Goal: Browse casually

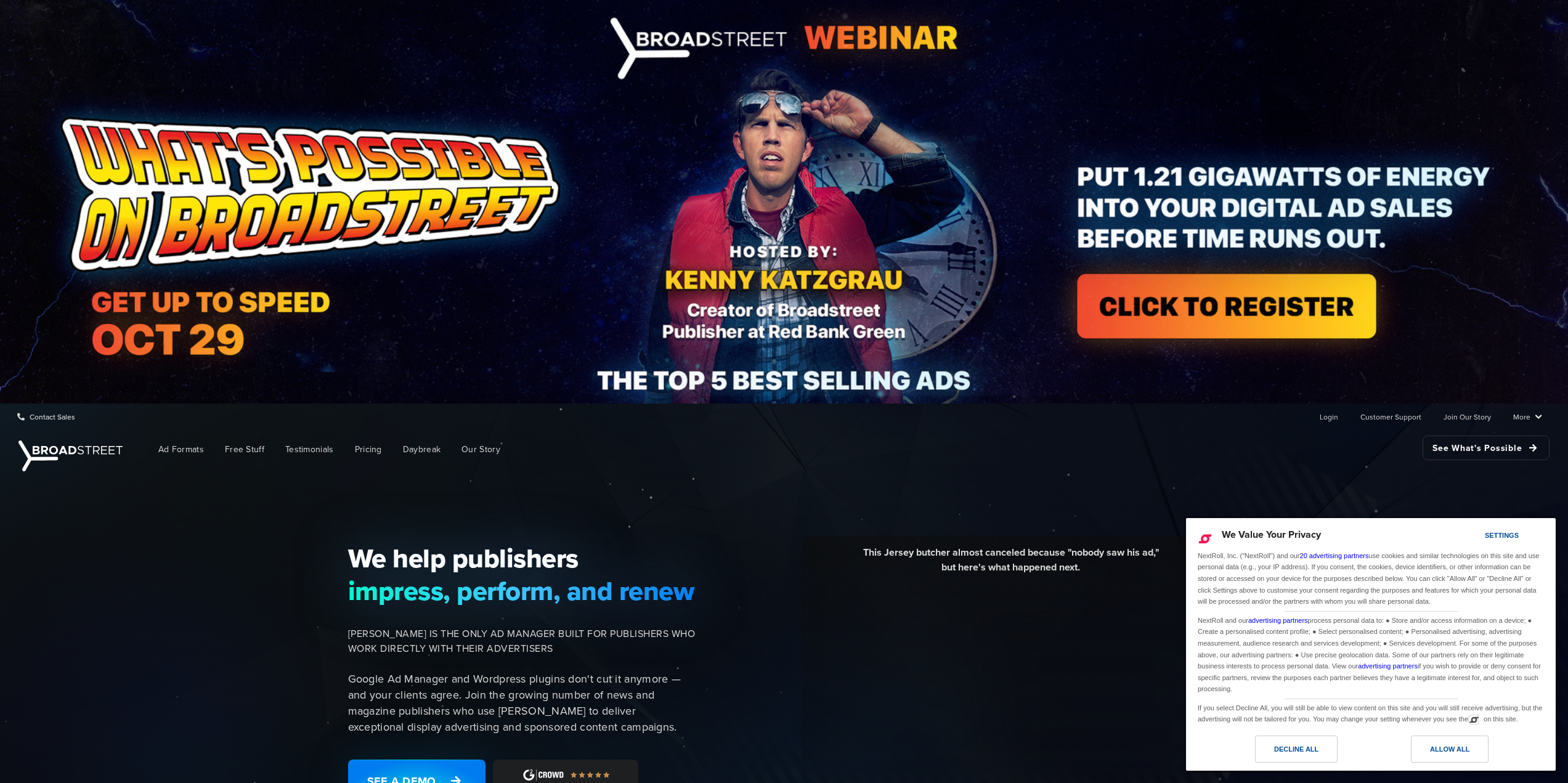
drag, startPoint x: 279, startPoint y: 315, endPoint x: 56, endPoint y: 564, distance: 334.3
click at [56, 564] on div "We help publishers impress, perform, and renew BROADSTREET IS THE ONLY AD MANAG…" at bounding box center [784, 680] width 1568 height 412
click at [73, 537] on div "We help publishers impress, perform, and renew BROADSTREET IS THE ONLY AD MANAG…" at bounding box center [784, 680] width 1568 height 412
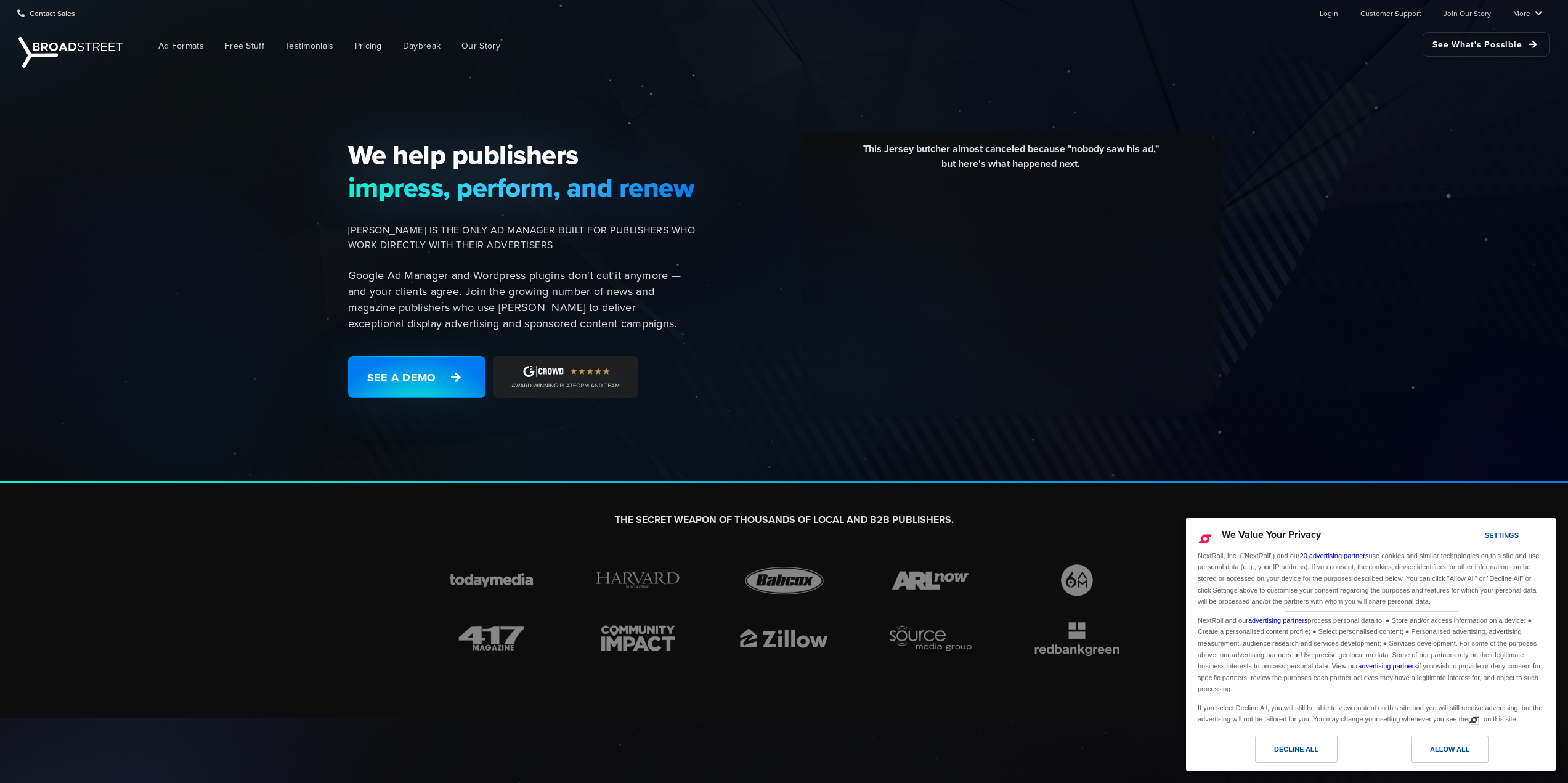
click at [94, 519] on div "THE SECRET WEAPON OF THOUSANDS OF LOCAL AND B2B PUBLISHERS." at bounding box center [784, 601] width 1568 height 235
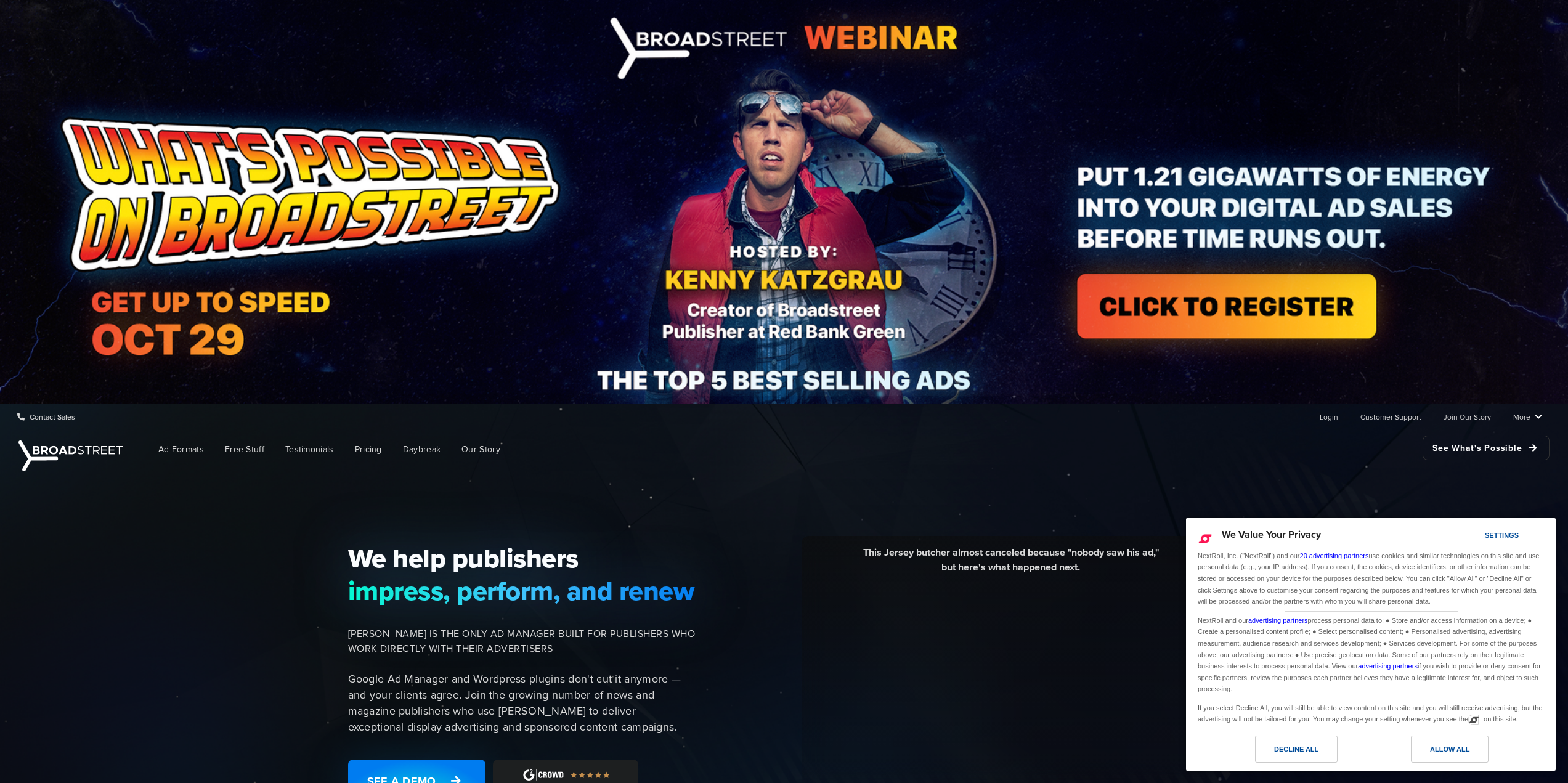
click at [543, 248] on img at bounding box center [784, 202] width 1568 height 404
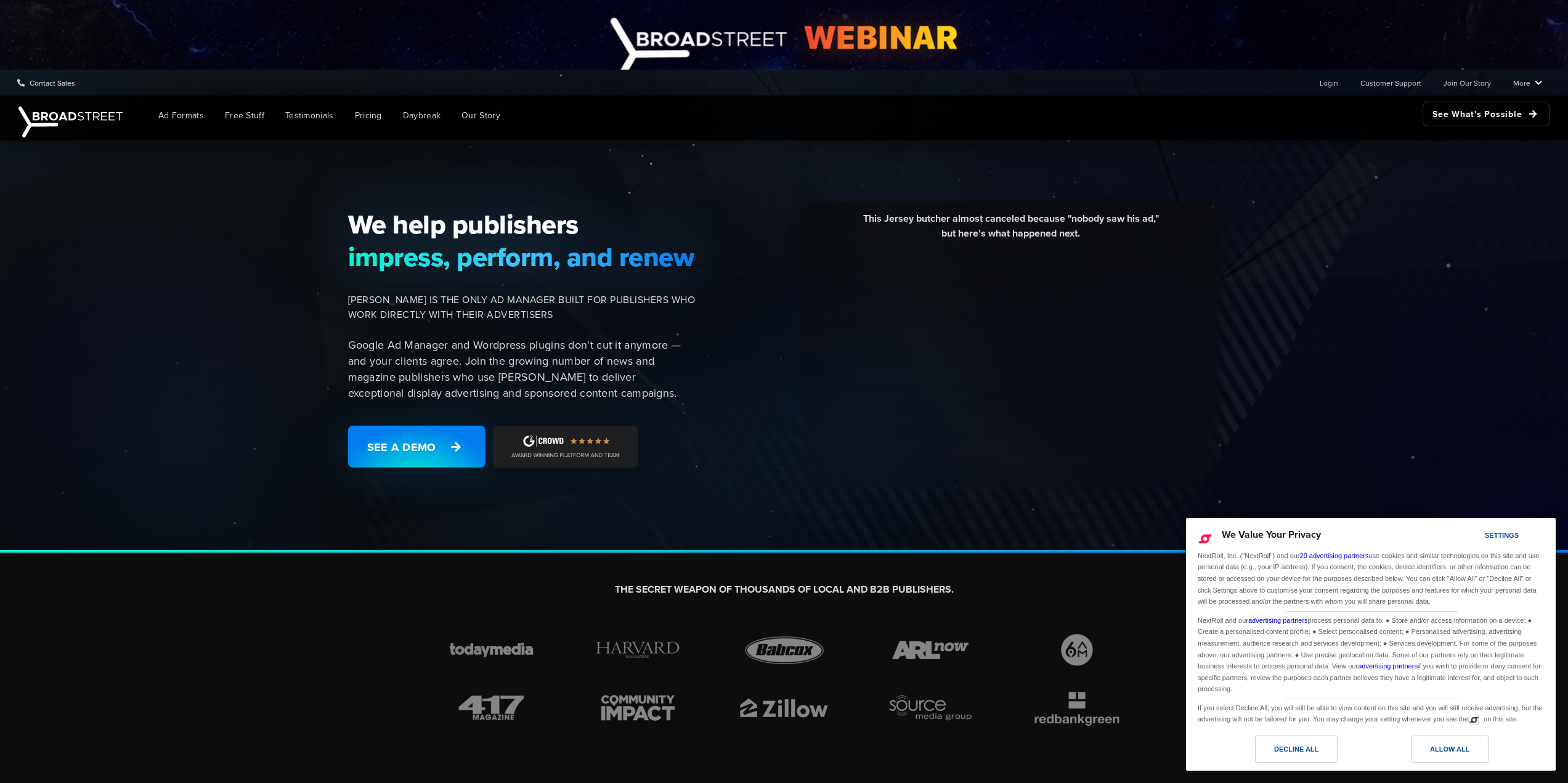
scroll to position [555, 0]
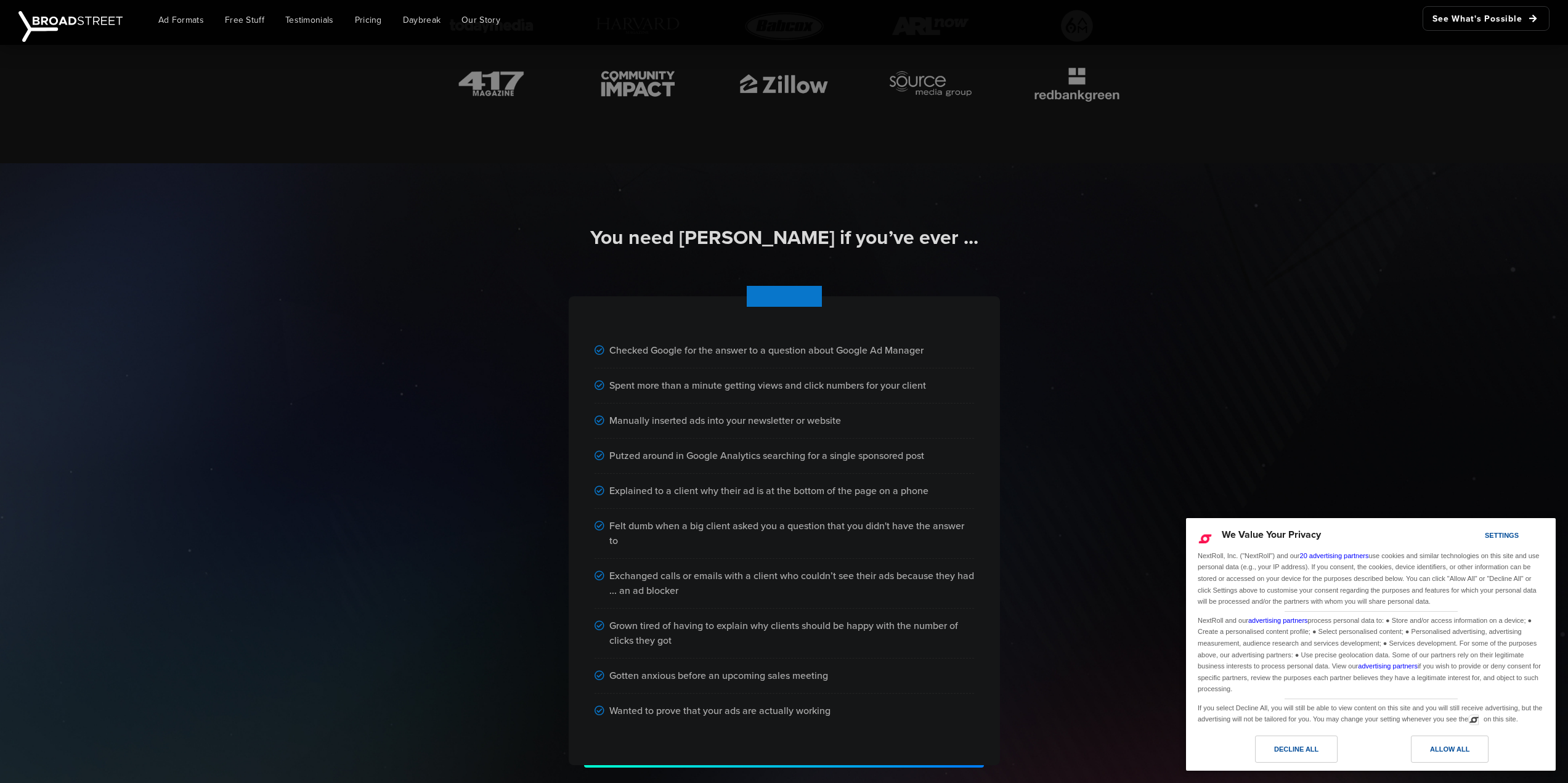
click at [333, 541] on div "You need [PERSON_NAME] if you’ve ever ... Checked Google for the answer to a qu…" at bounding box center [784, 496] width 1568 height 666
click at [363, 346] on div "You need [PERSON_NAME] if you’ve ever ... Checked Google for the answer to a qu…" at bounding box center [784, 496] width 1568 height 666
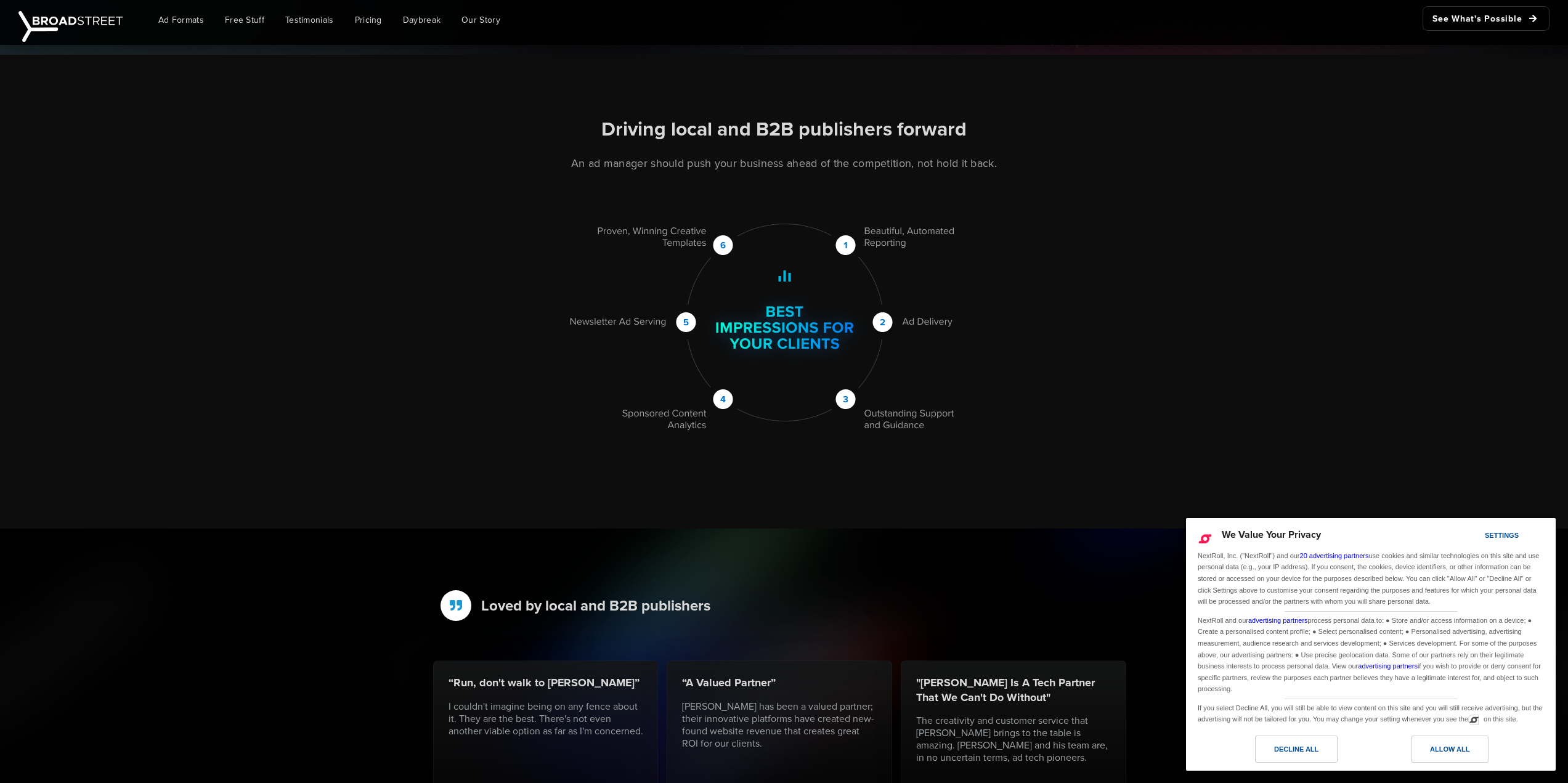
click at [498, 510] on div "Driving local and B2B publishers forward An ad manager should push your busines…" at bounding box center [784, 292] width 1568 height 474
